Goal: Task Accomplishment & Management: Use online tool/utility

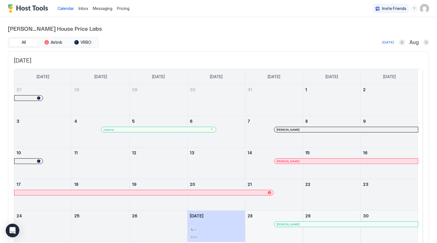
click at [102, 9] on span "Messaging" at bounding box center [103, 8] width 20 height 5
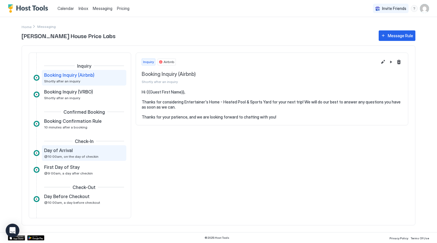
click at [73, 151] on div "Day of Arrival" at bounding box center [80, 151] width 72 height 6
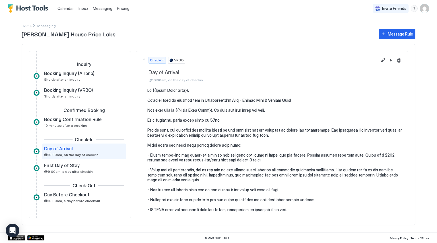
click at [214, 136] on pre at bounding box center [274, 195] width 255 height 214
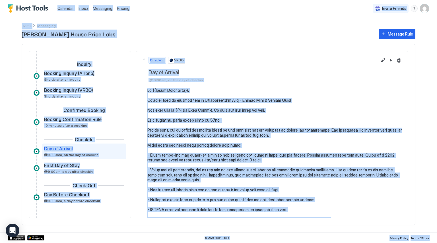
click at [214, 136] on pre at bounding box center [274, 195] width 255 height 214
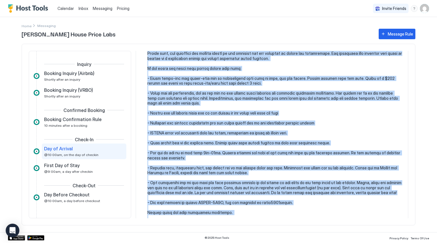
scroll to position [131, 0]
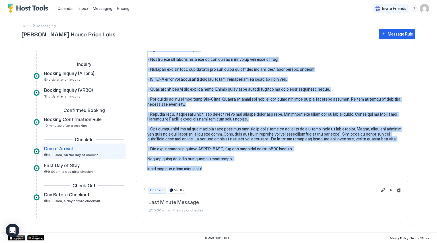
drag, startPoint x: 148, startPoint y: 90, endPoint x: 230, endPoint y: 167, distance: 112.9
click at [230, 167] on pre at bounding box center [274, 64] width 255 height 214
copy pre "Lo {{Ipsum Dolor Sita}}, Co’ad elitsed do eiusmod tem in Utlaboreetd'm Aliq - E…"
